Goal: Information Seeking & Learning: Learn about a topic

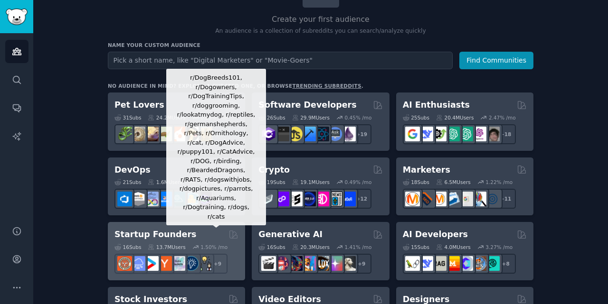
scroll to position [95, 0]
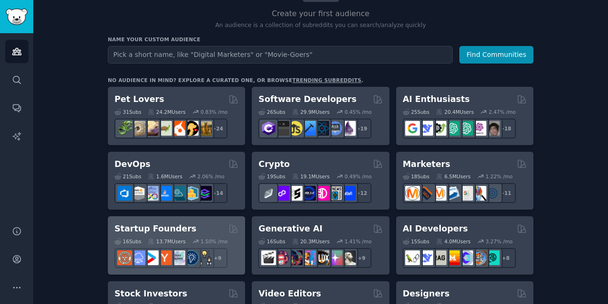
click at [160, 239] on div "13.7M Users" at bounding box center [167, 241] width 38 height 7
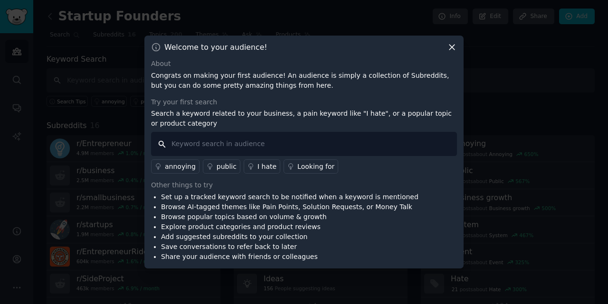
click at [208, 150] on input "text" at bounding box center [304, 144] width 306 height 24
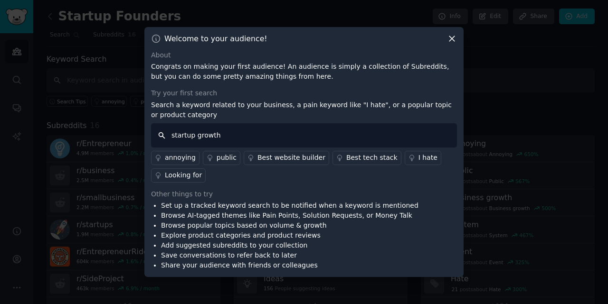
type input "startup growth"
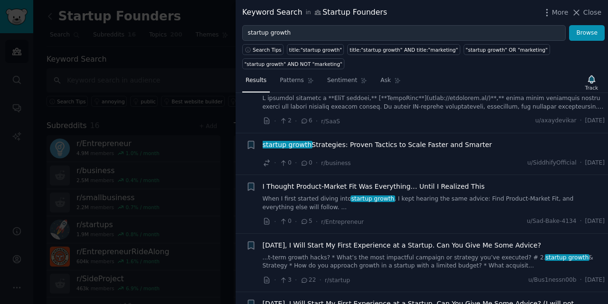
scroll to position [1377, 0]
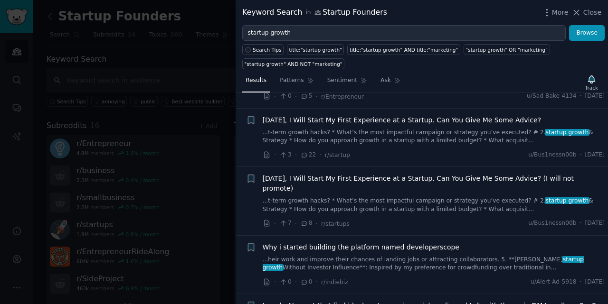
drag, startPoint x: 335, startPoint y: 189, endPoint x: 335, endPoint y: 178, distance: 10.9
drag, startPoint x: 335, startPoint y: 178, endPoint x: 510, endPoint y: 72, distance: 204.6
click at [510, 72] on div "Results Patterns Sentiment Ask Track Submission s 100 Sort Recent + We built an…" at bounding box center [422, 186] width 372 height 235
click at [425, 53] on div "title:"startup growth" AND title:"marketing"" at bounding box center [403, 50] width 108 height 7
type input "title:"startup growth" AND title:"marketing""
